Goal: Transaction & Acquisition: Purchase product/service

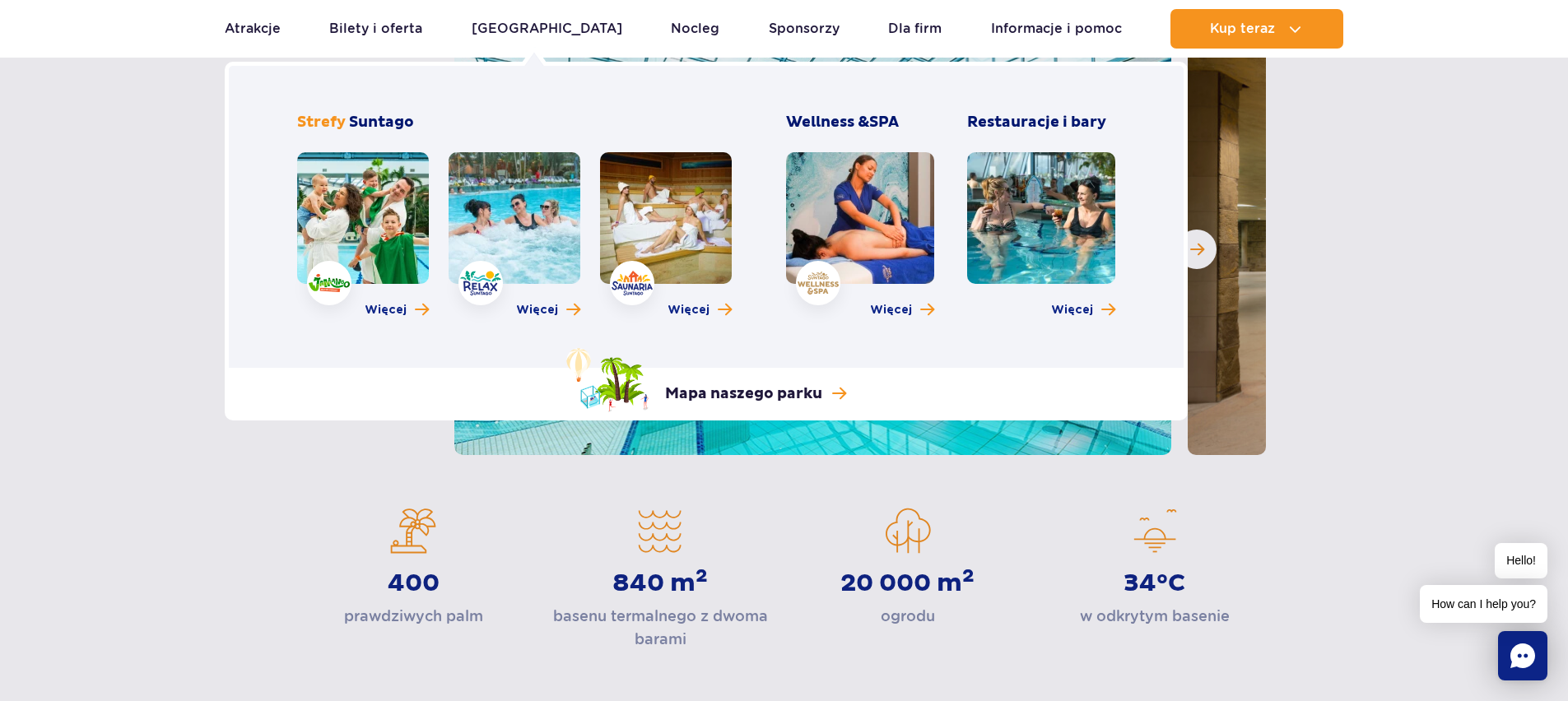
scroll to position [220, 0]
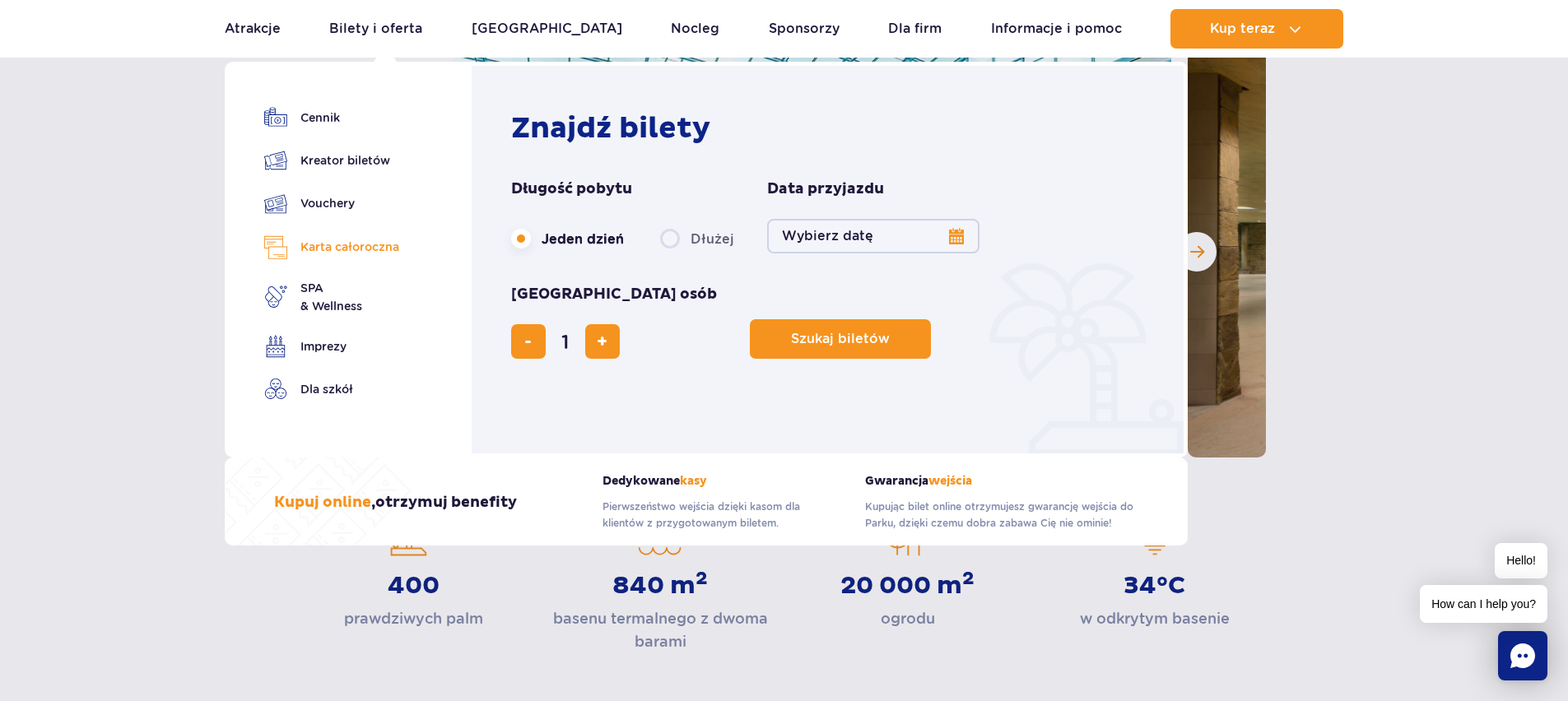
click at [342, 251] on link "Karta całoroczna" at bounding box center [331, 247] width 135 height 24
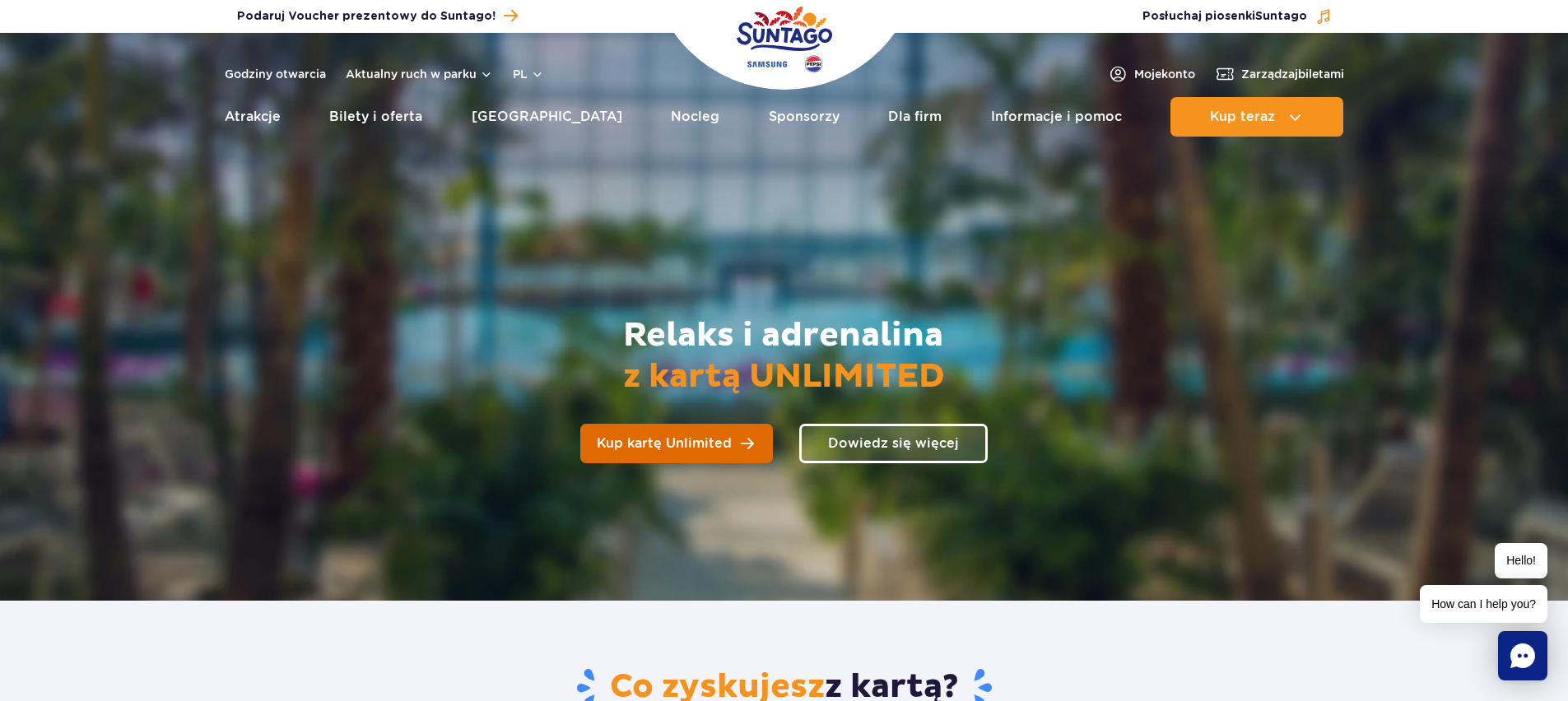
click at [666, 444] on span "Kup kartę Unlimited" at bounding box center [665, 443] width 135 height 13
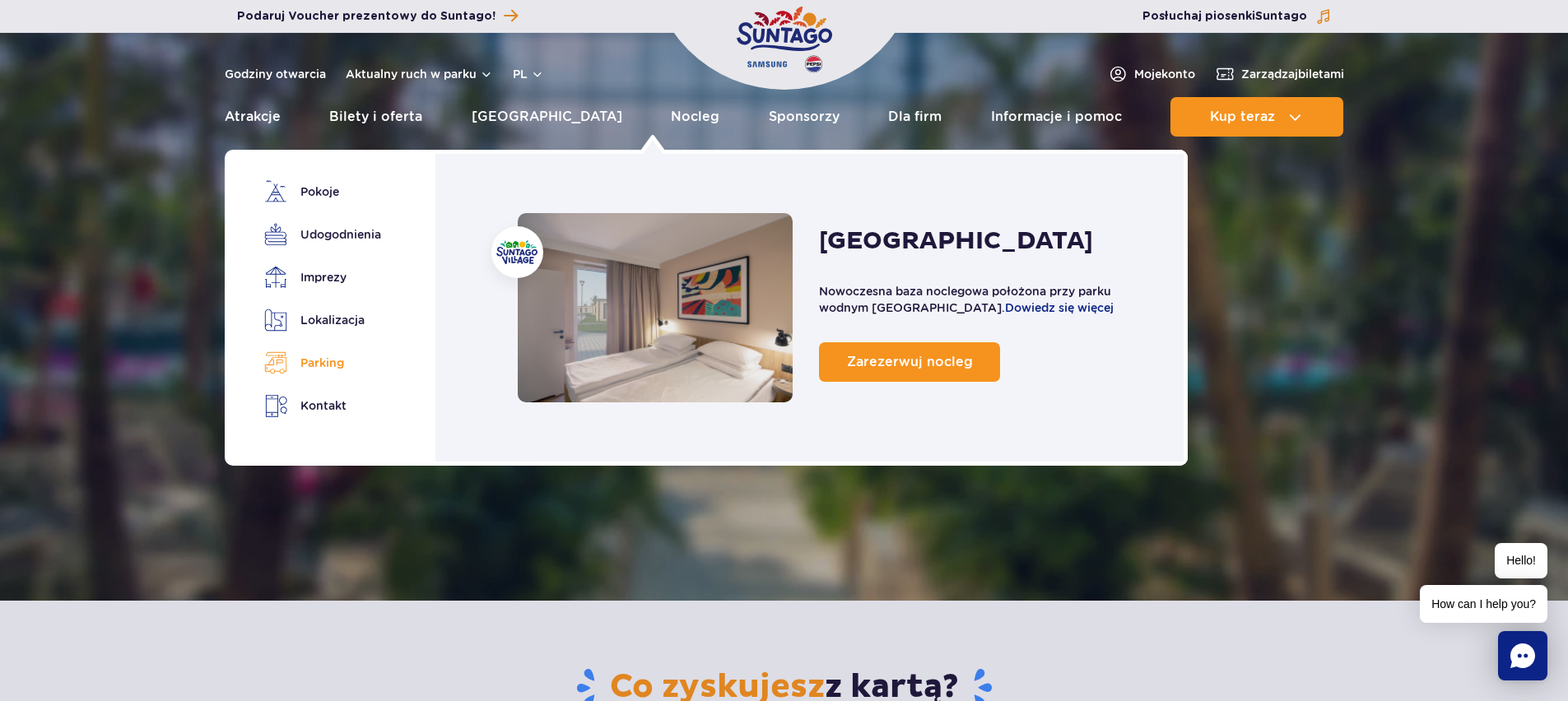
click at [338, 360] on link "Parking" at bounding box center [319, 363] width 111 height 23
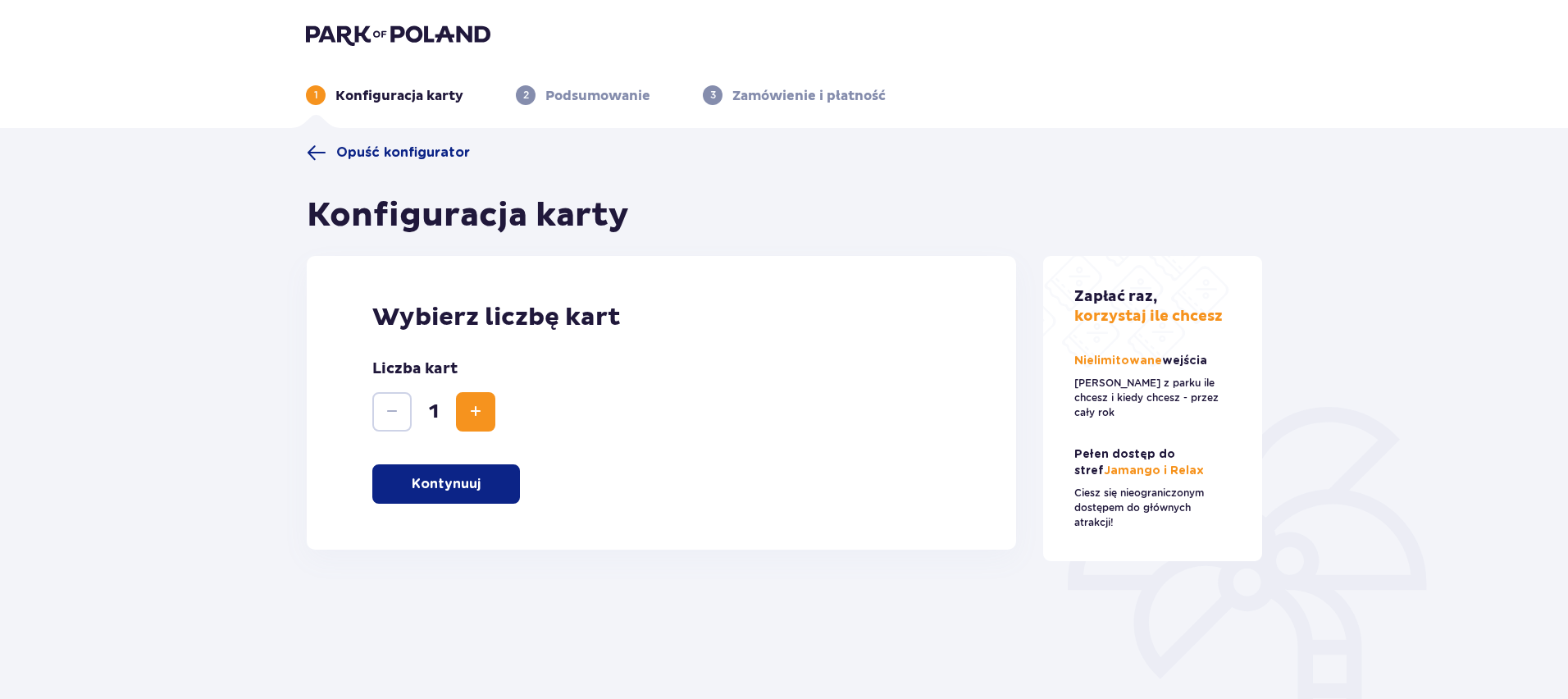
click at [475, 487] on p "Kontynuuj" at bounding box center [446, 484] width 69 height 18
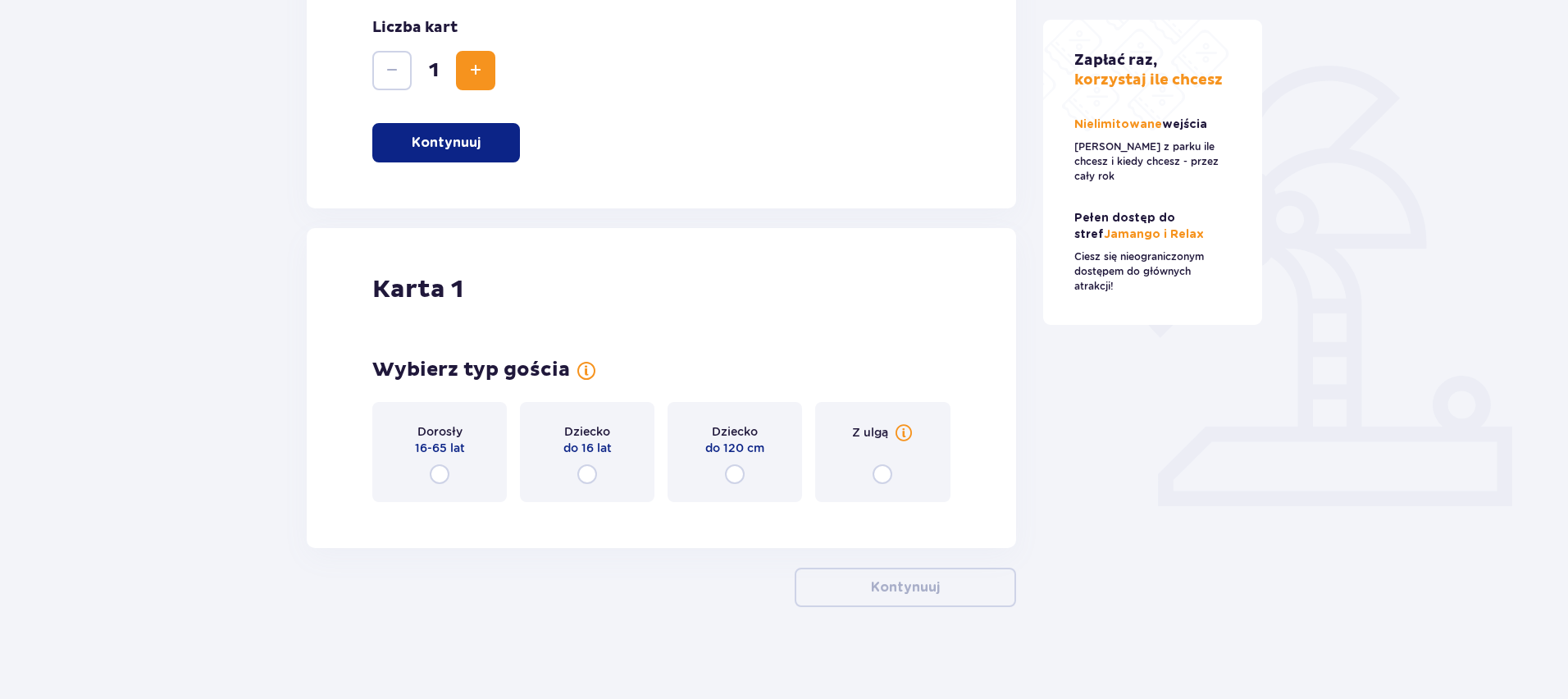
scroll to position [348, 0]
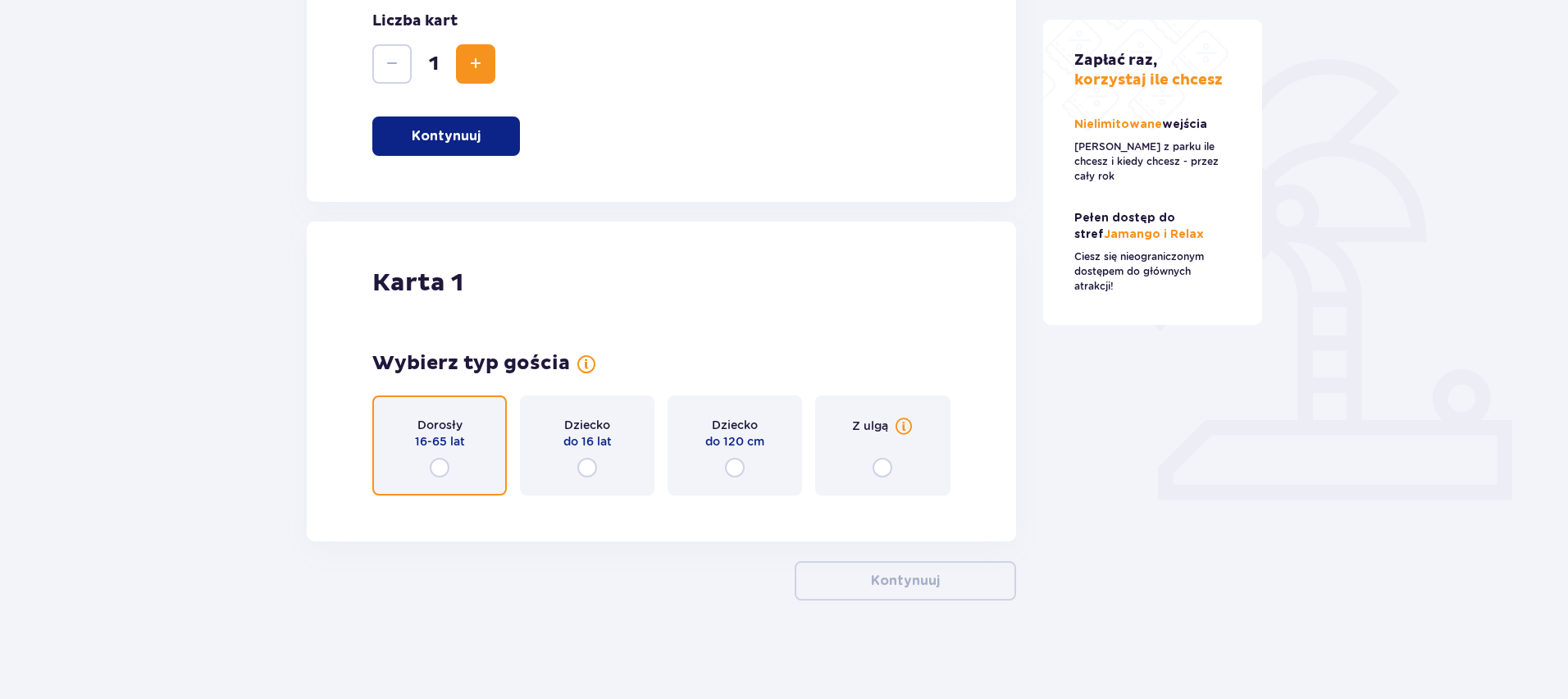
click at [431, 472] on input "radio" at bounding box center [439, 468] width 19 height 19
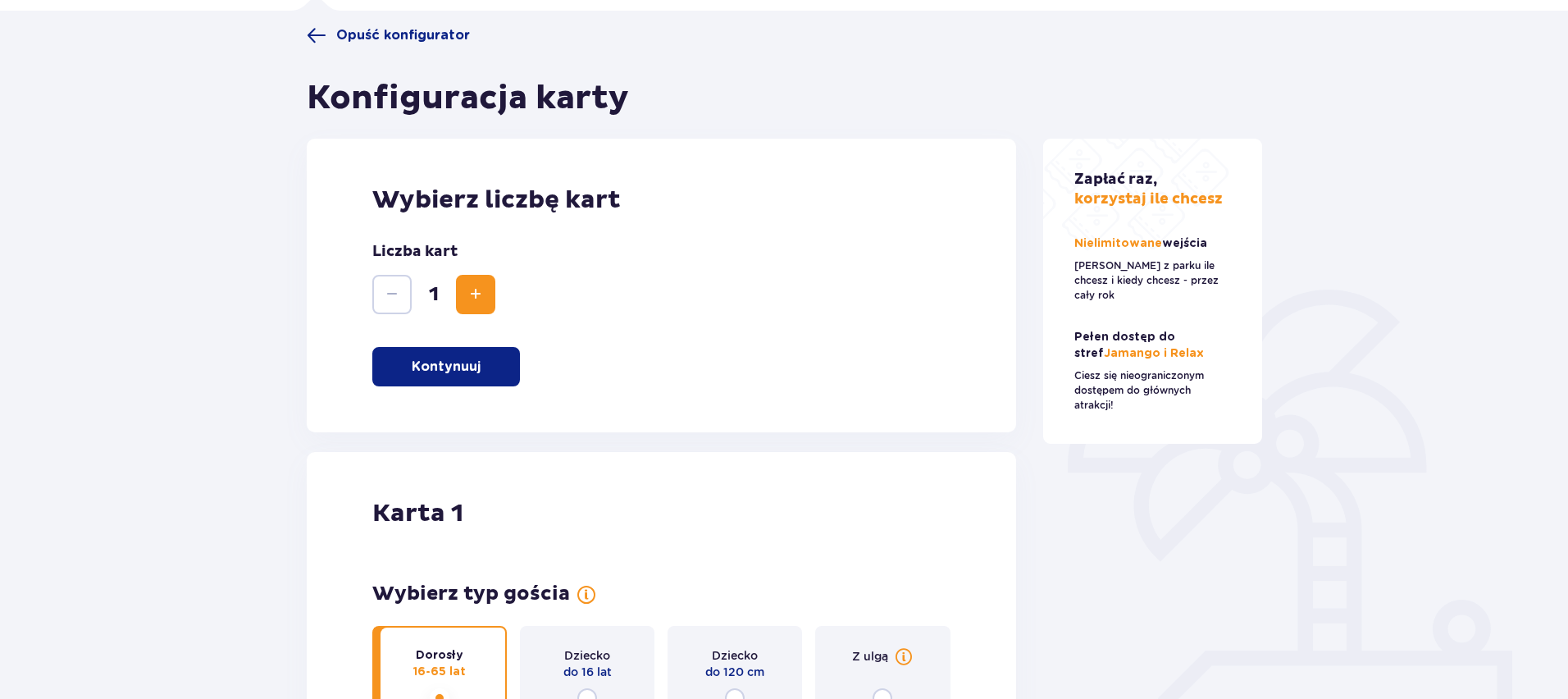
scroll to position [0, 0]
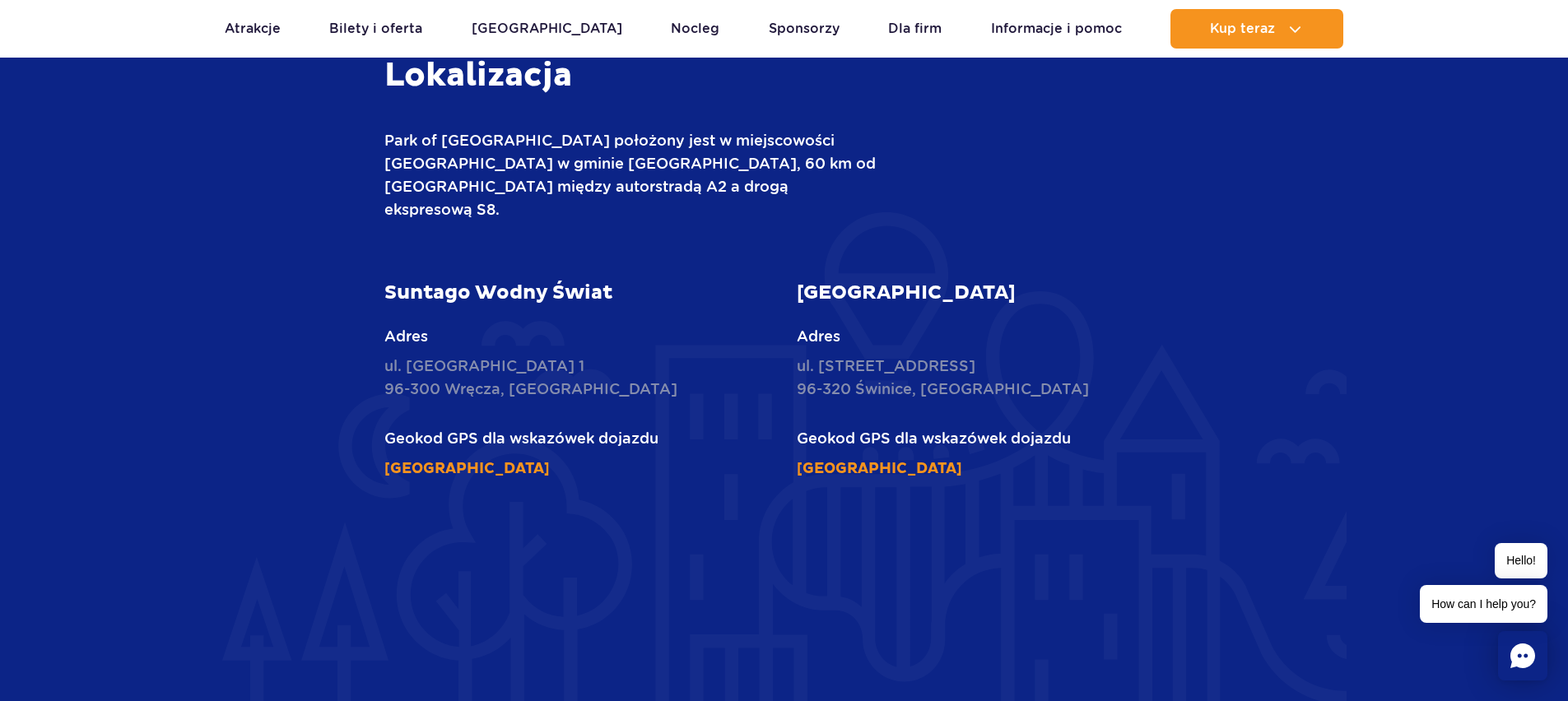
scroll to position [3970, 0]
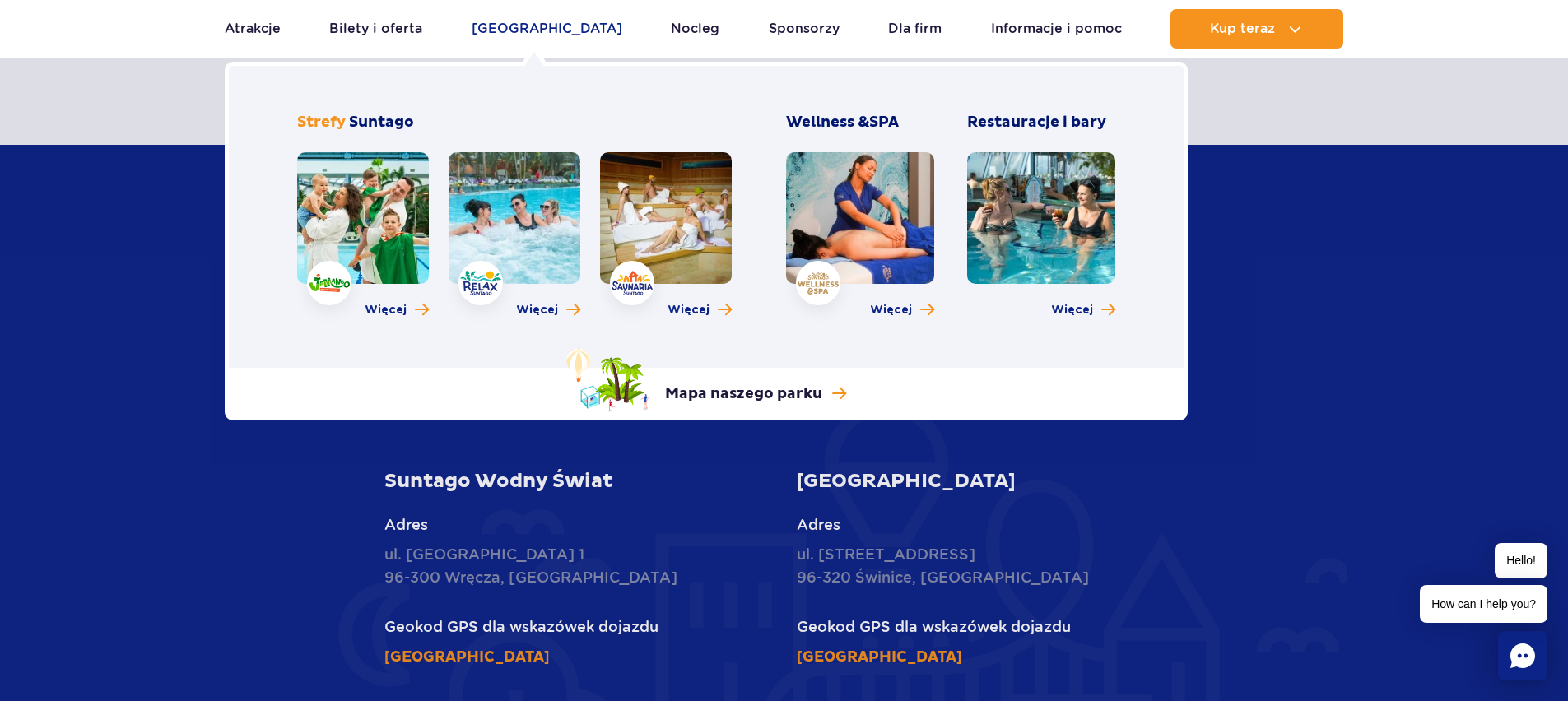
click at [543, 29] on link "[GEOGRAPHIC_DATA]" at bounding box center [547, 28] width 151 height 39
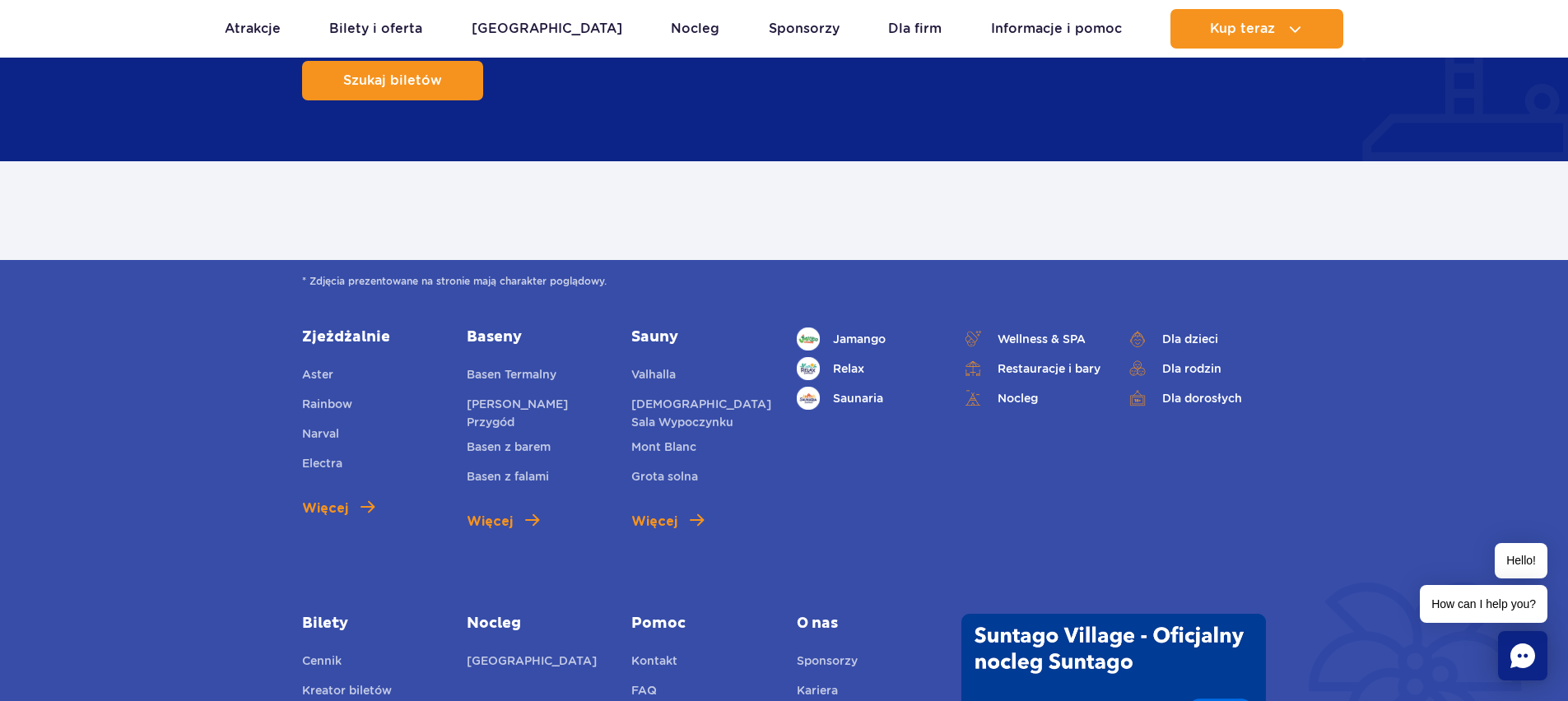
scroll to position [1482, 0]
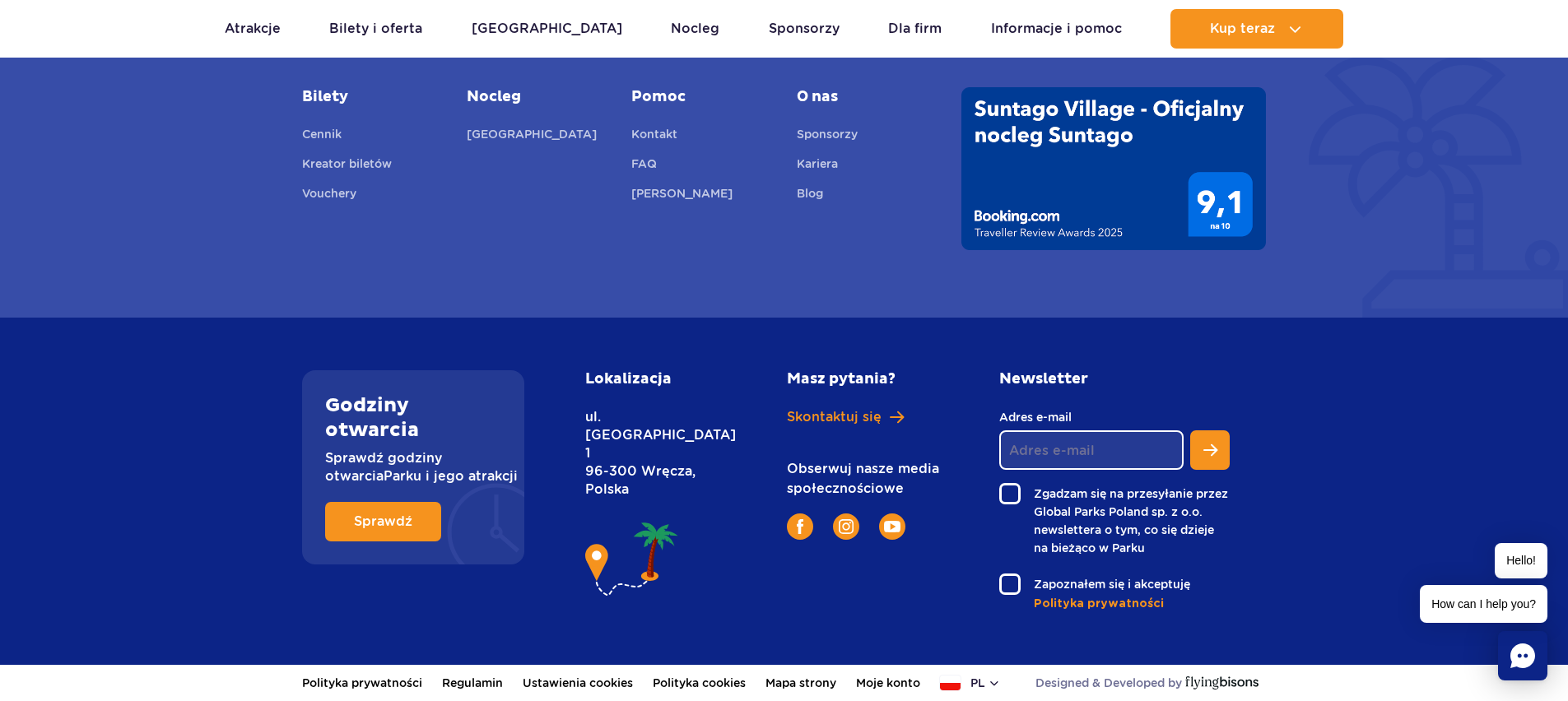
drag, startPoint x: 592, startPoint y: 418, endPoint x: 703, endPoint y: 443, distance: 113.8
click at [703, 443] on p "ul. Nowy Świat 1 96-300 Wręcza, Polska" at bounding box center [649, 454] width 128 height 91
click at [670, 457] on p "ul. Nowy Świat 1 96-300 Wręcza, Polska" at bounding box center [649, 454] width 128 height 91
